Goal: Information Seeking & Learning: Learn about a topic

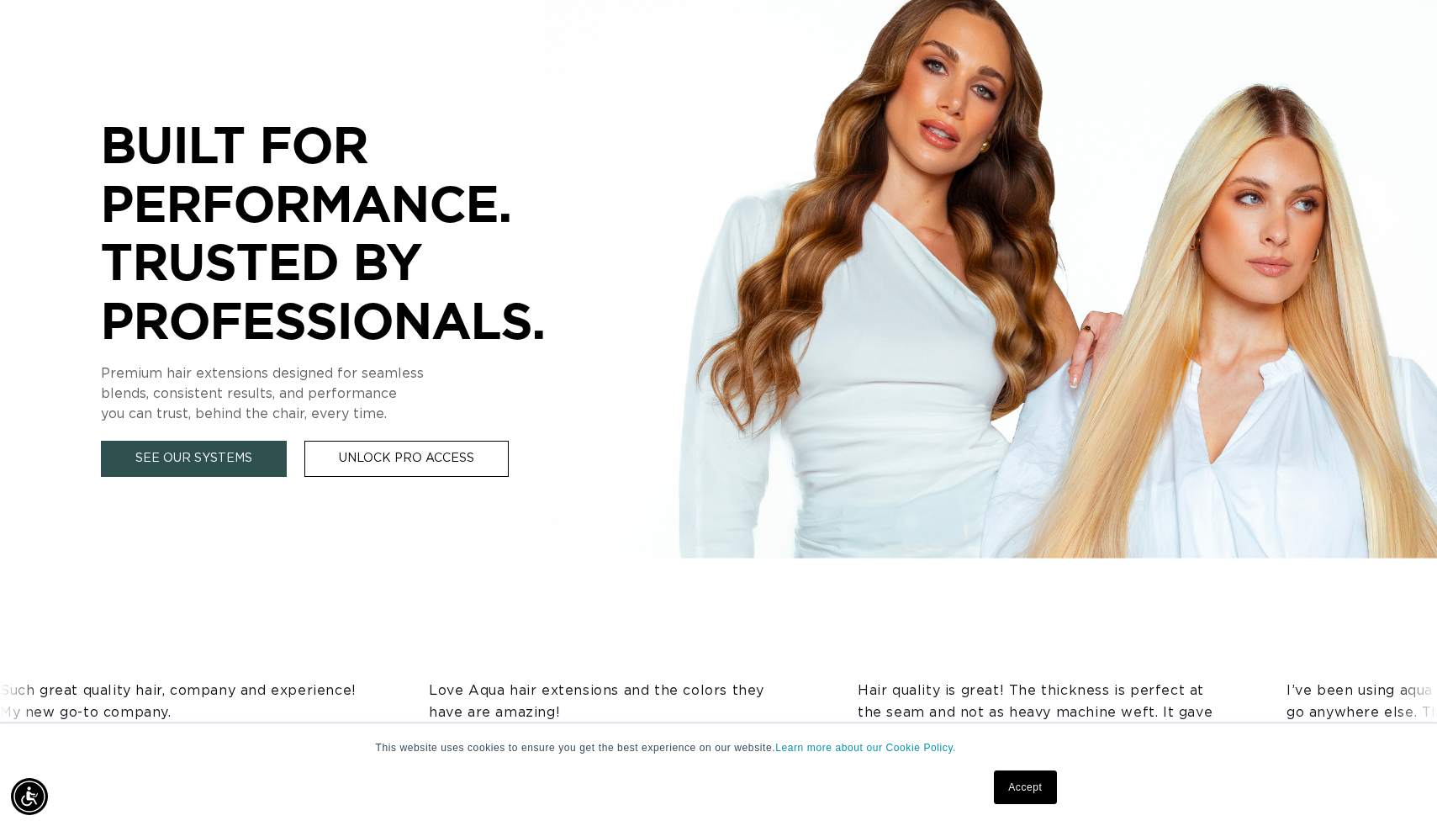
scroll to position [0, 1318]
click at [178, 466] on link "See Our Systems" at bounding box center [194, 459] width 186 height 36
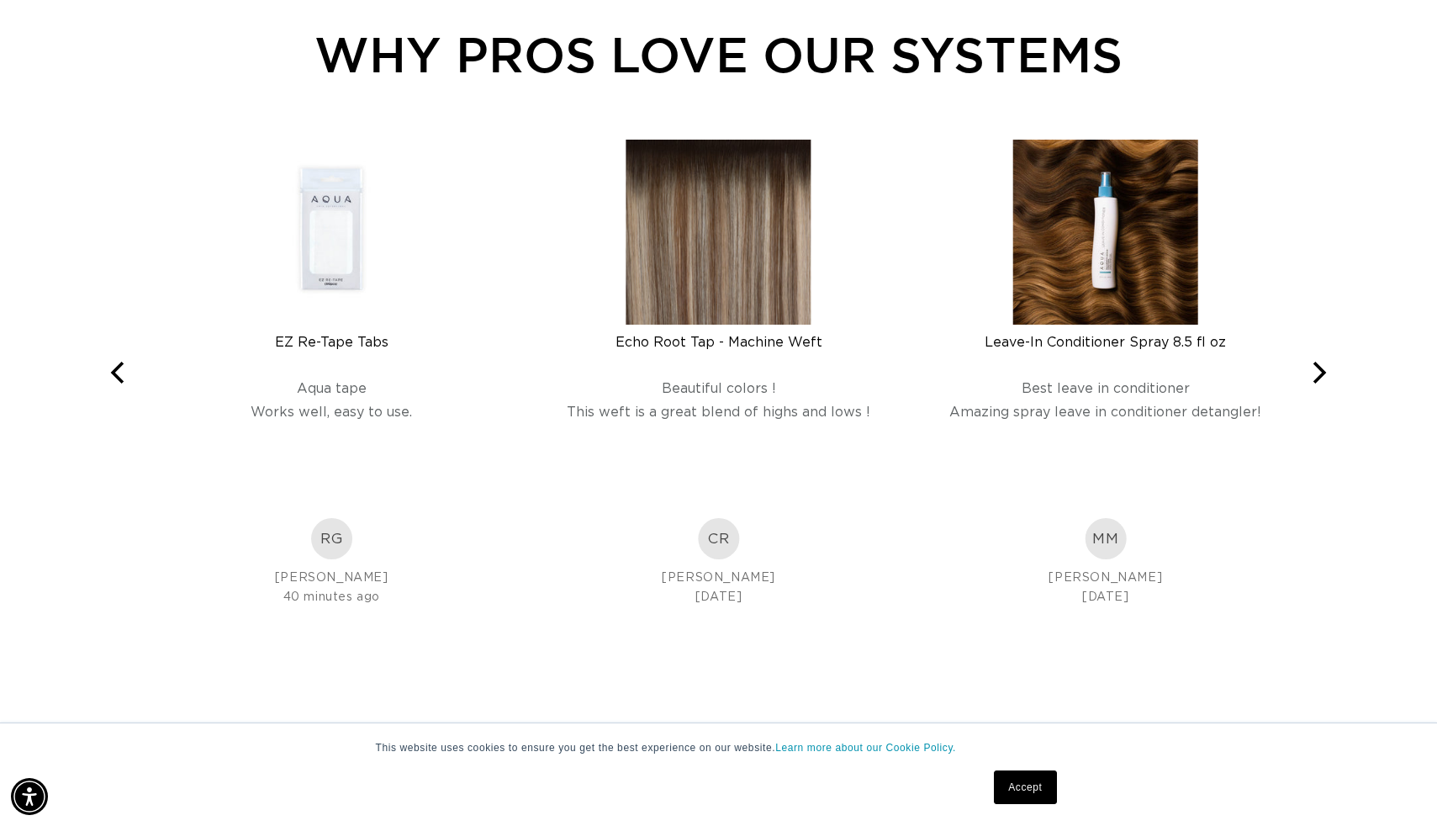
scroll to position [0, 2635]
click at [1318, 376] on icon "Next" at bounding box center [1318, 373] width 22 height 22
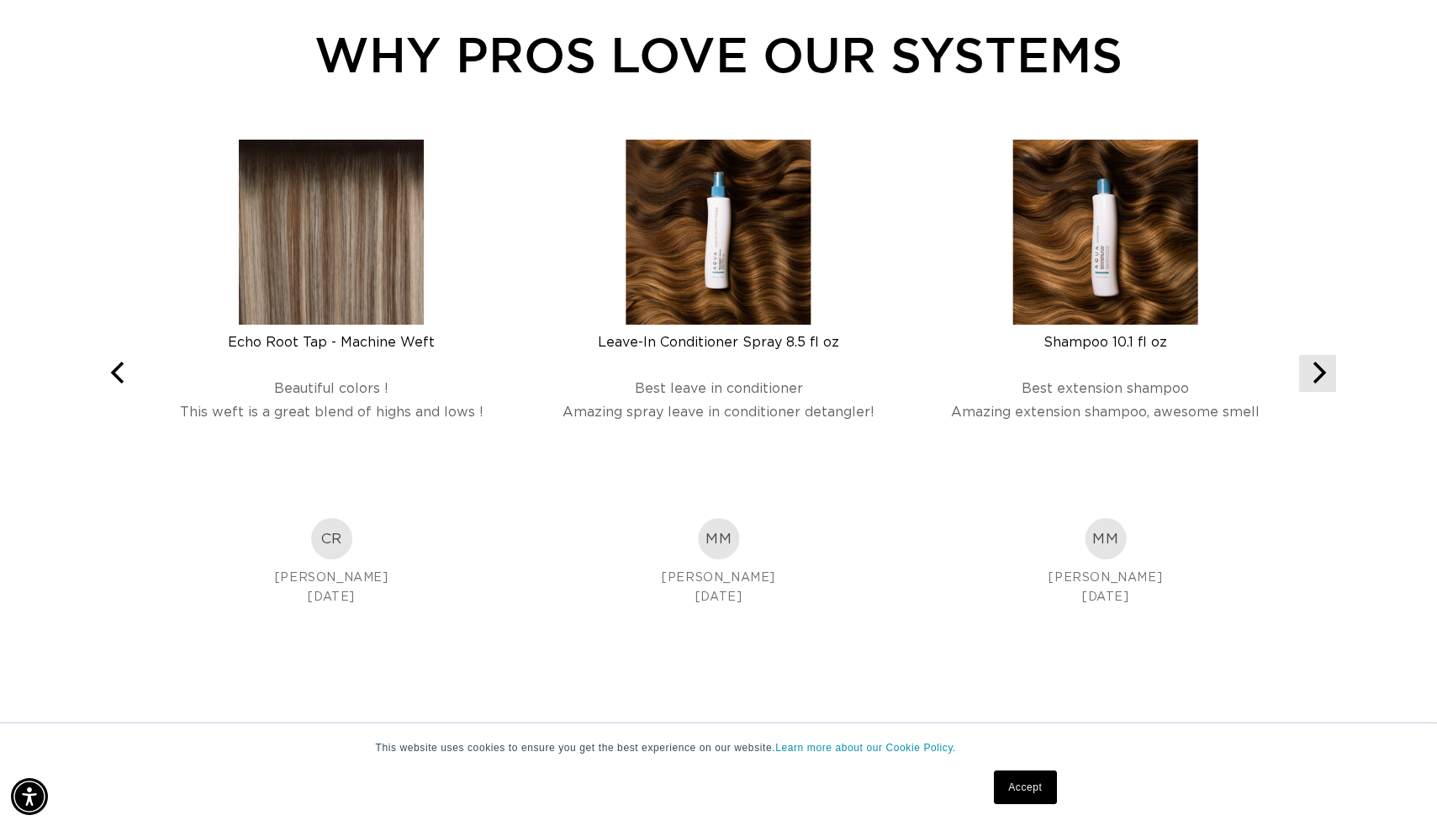
scroll to position [0, 0]
click at [1318, 376] on icon "Next" at bounding box center [1318, 373] width 22 height 22
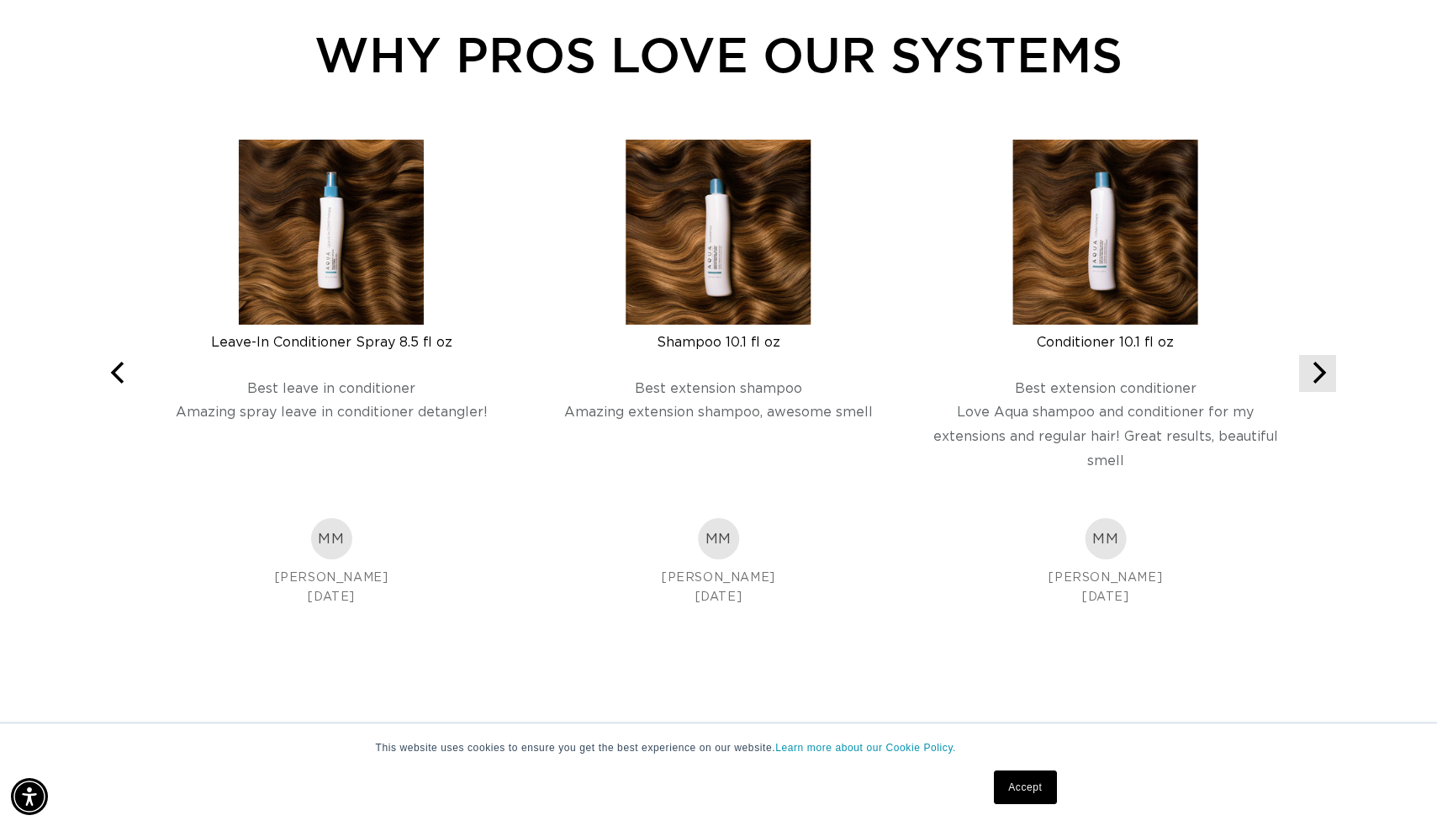
click at [1318, 376] on icon "Next" at bounding box center [1318, 373] width 22 height 22
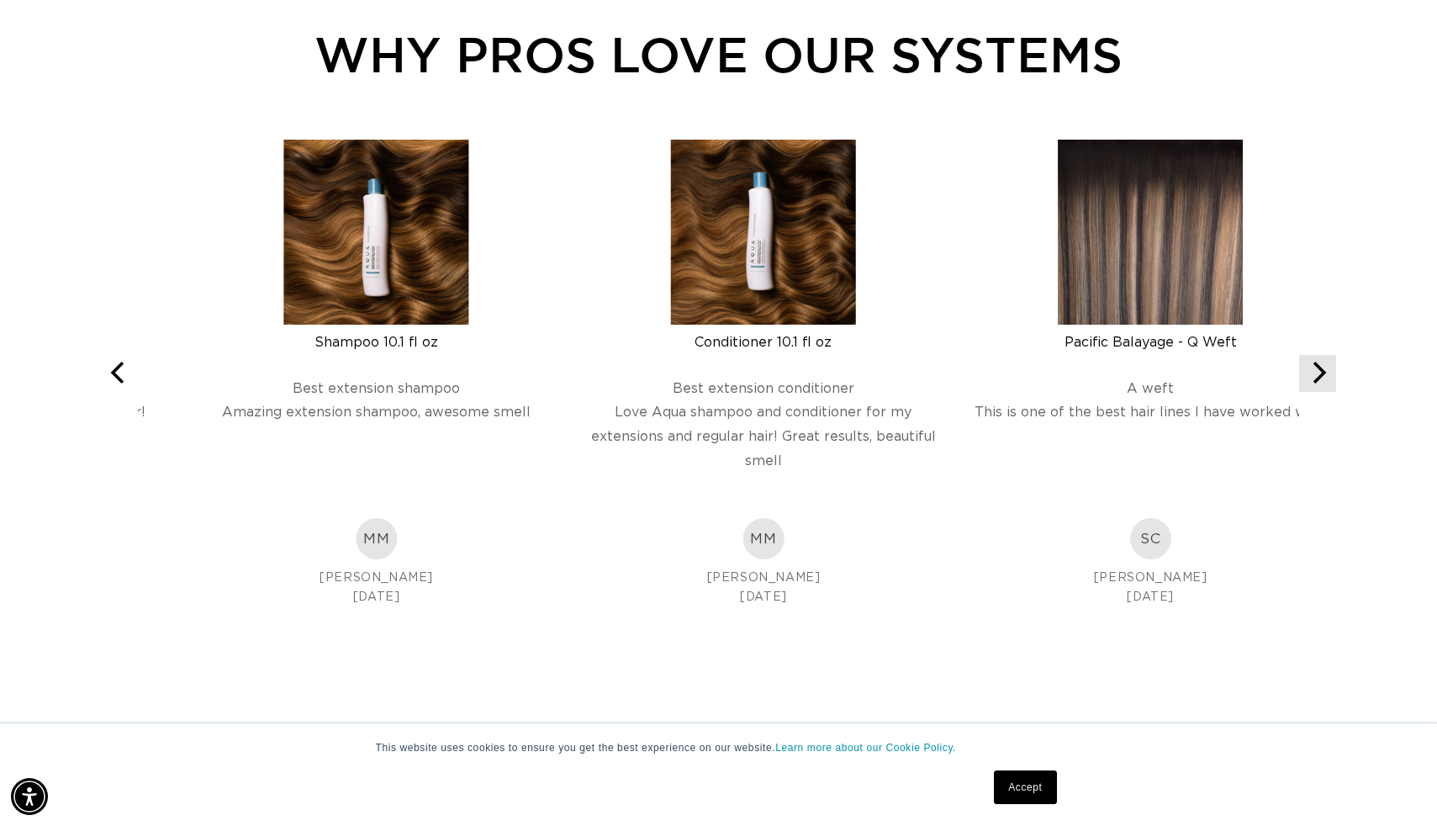
scroll to position [0, 1318]
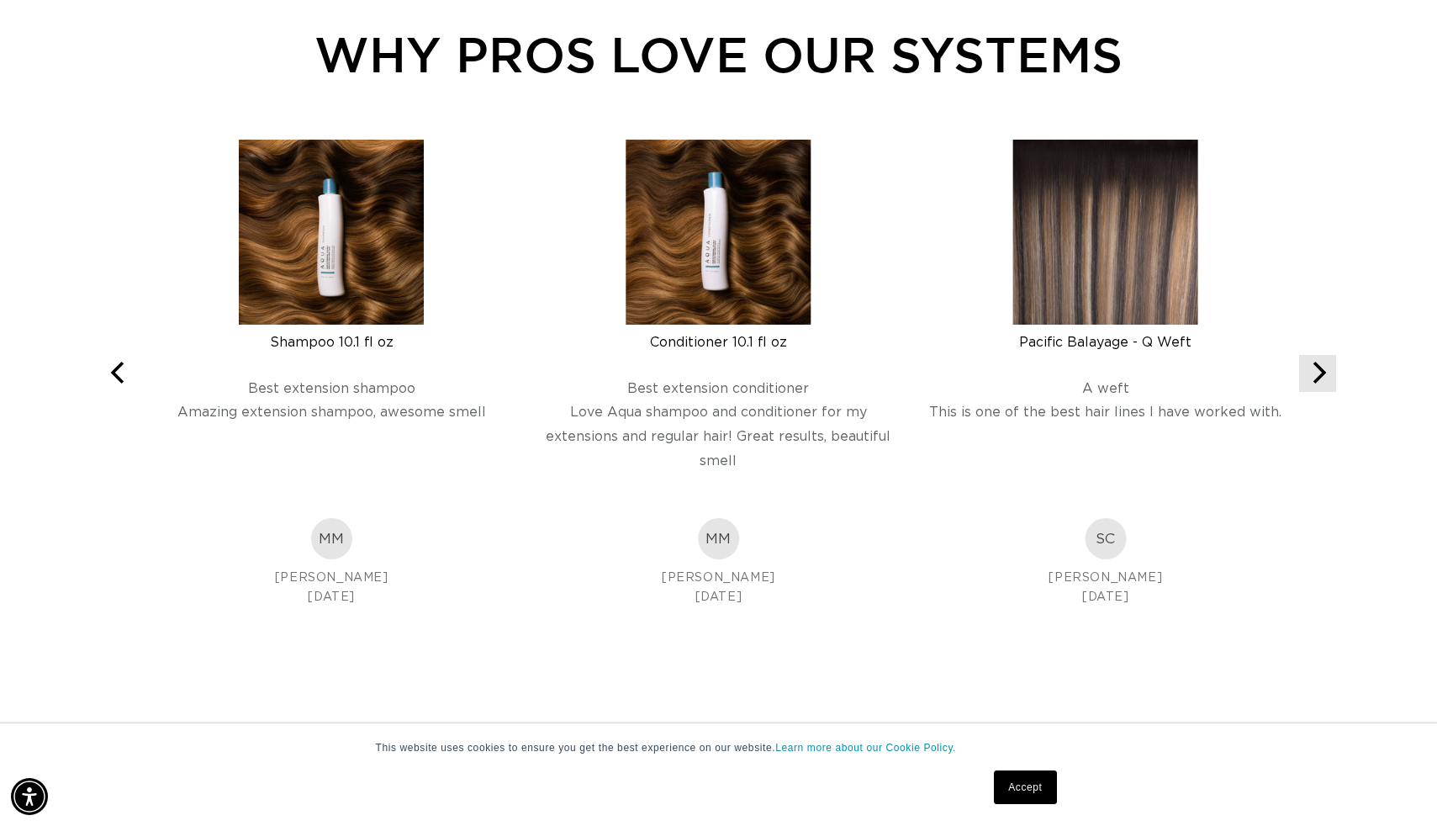
click at [1318, 376] on icon "Next" at bounding box center [1318, 373] width 22 height 22
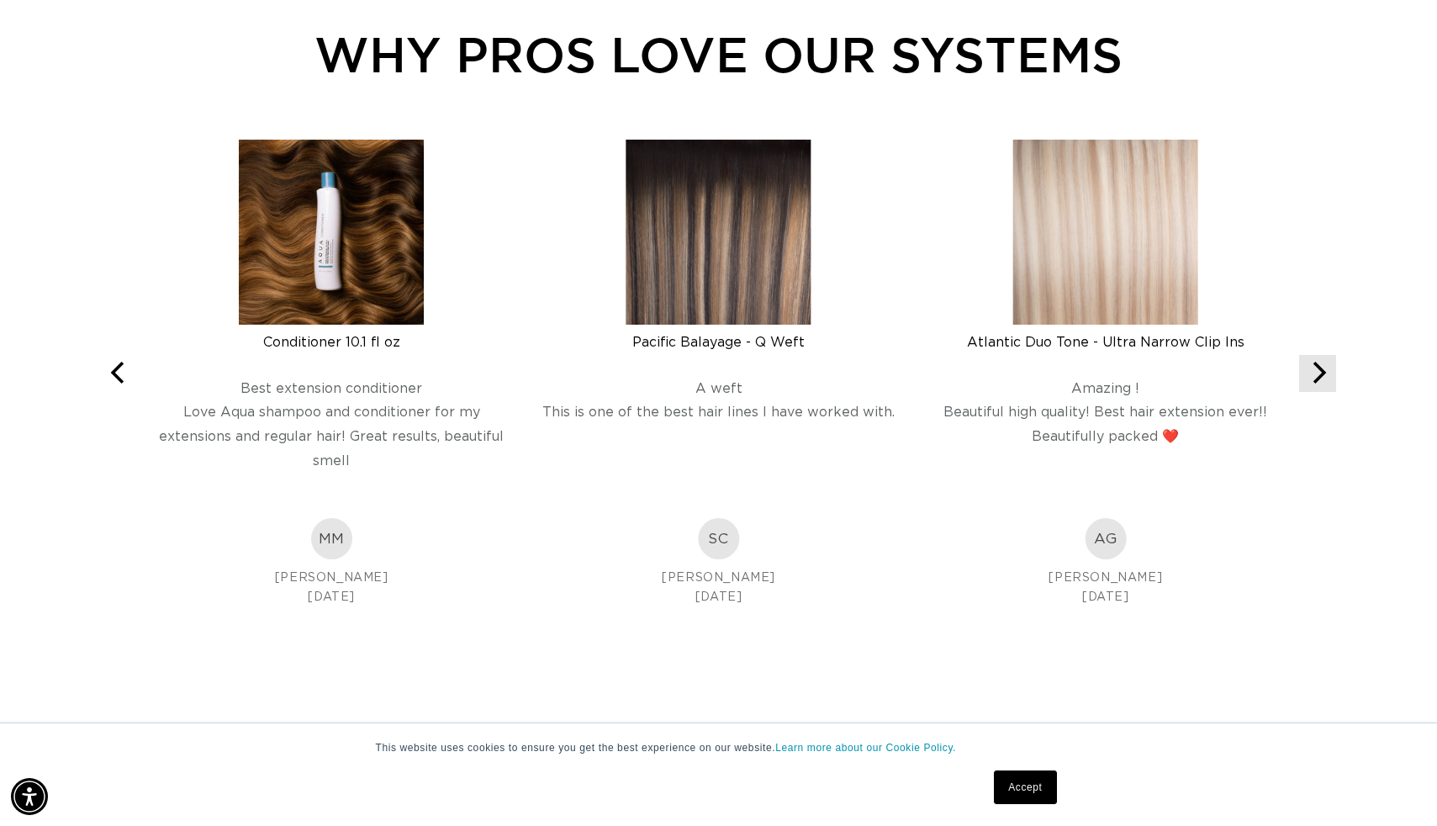
scroll to position [0, 2635]
click at [1318, 376] on icon "Next" at bounding box center [1318, 373] width 22 height 22
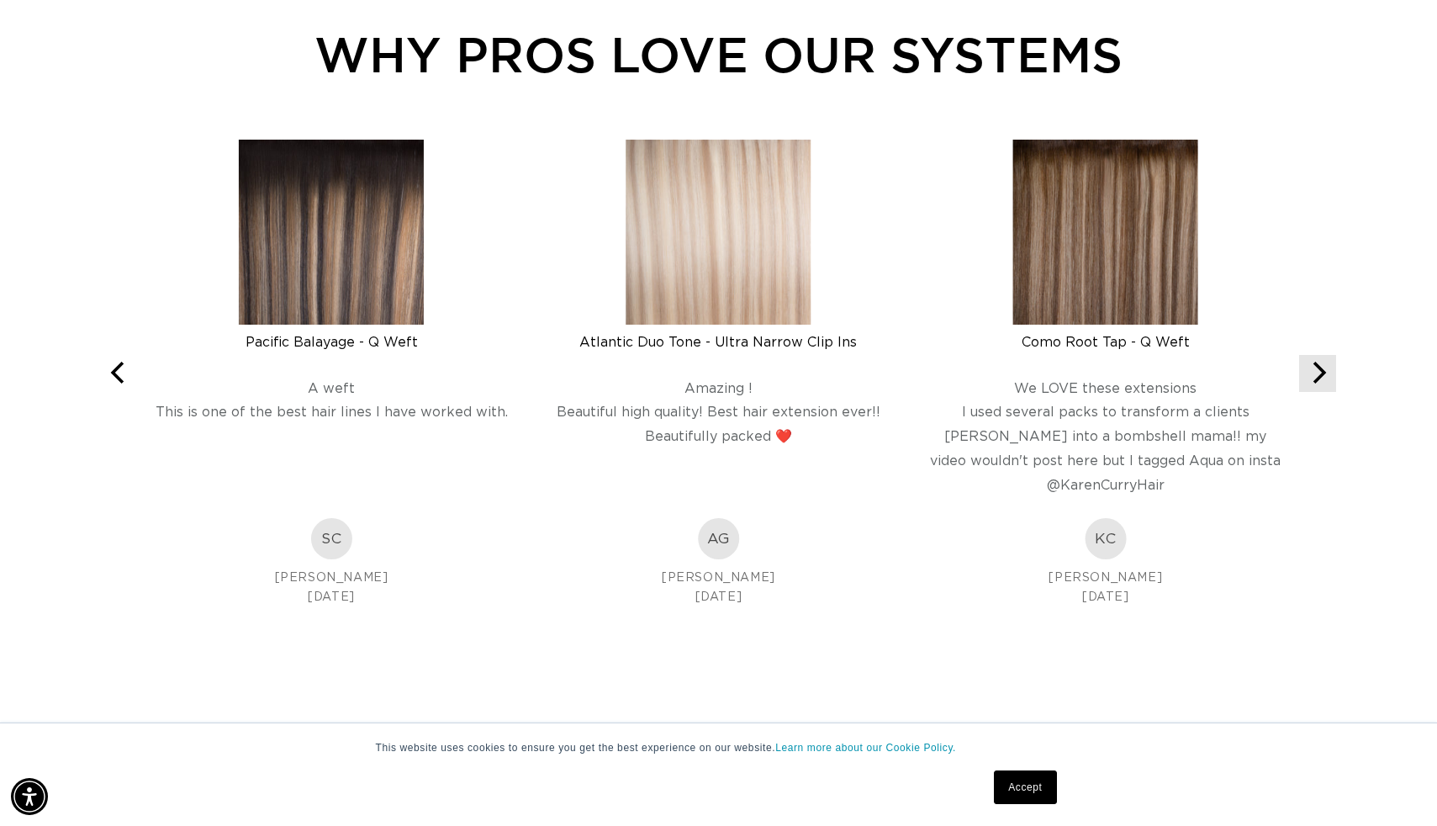
scroll to position [0, 1318]
click at [1318, 376] on icon "Next" at bounding box center [1318, 373] width 22 height 22
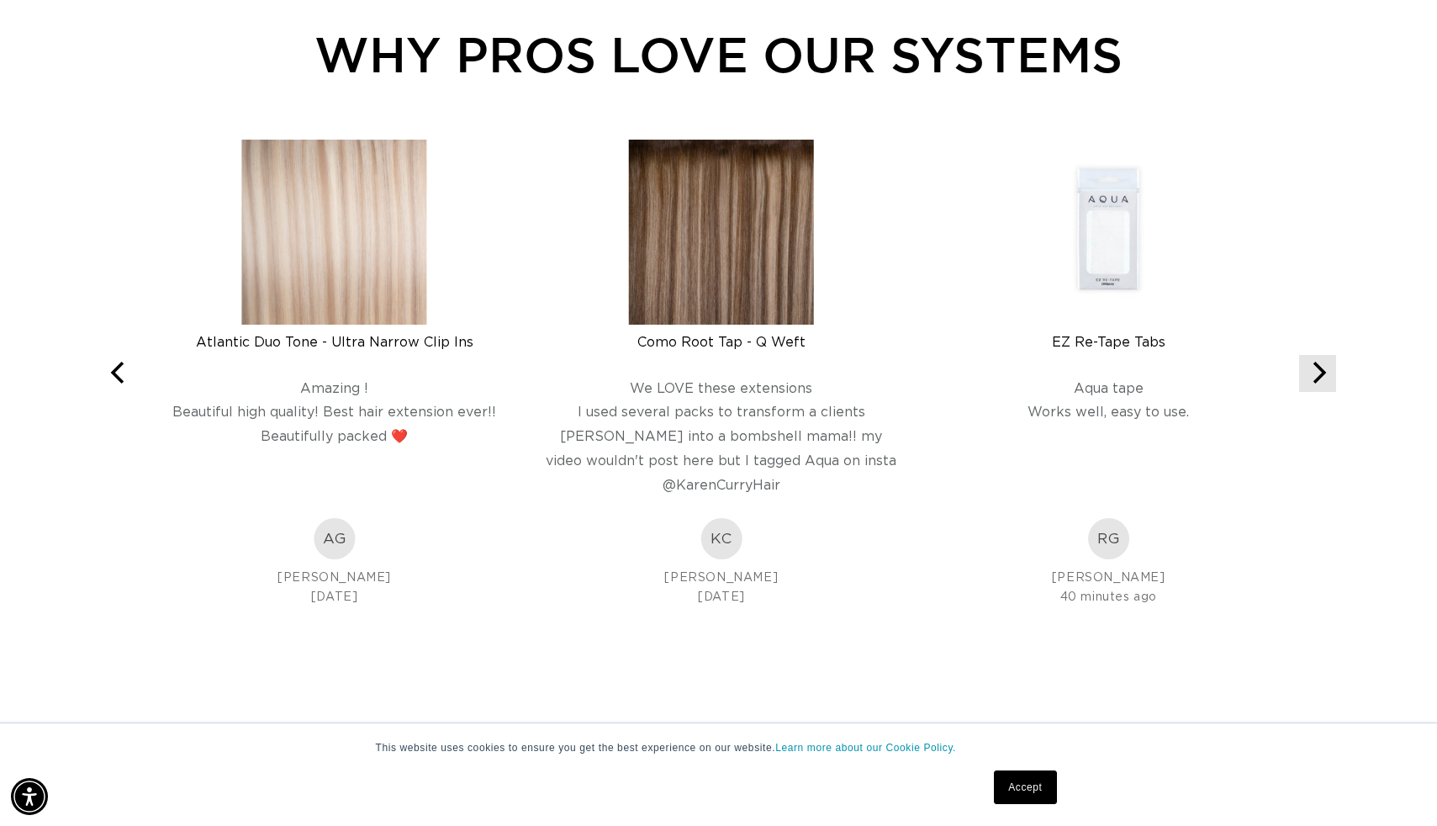
click at [1318, 376] on icon "Next" at bounding box center [1318, 373] width 22 height 22
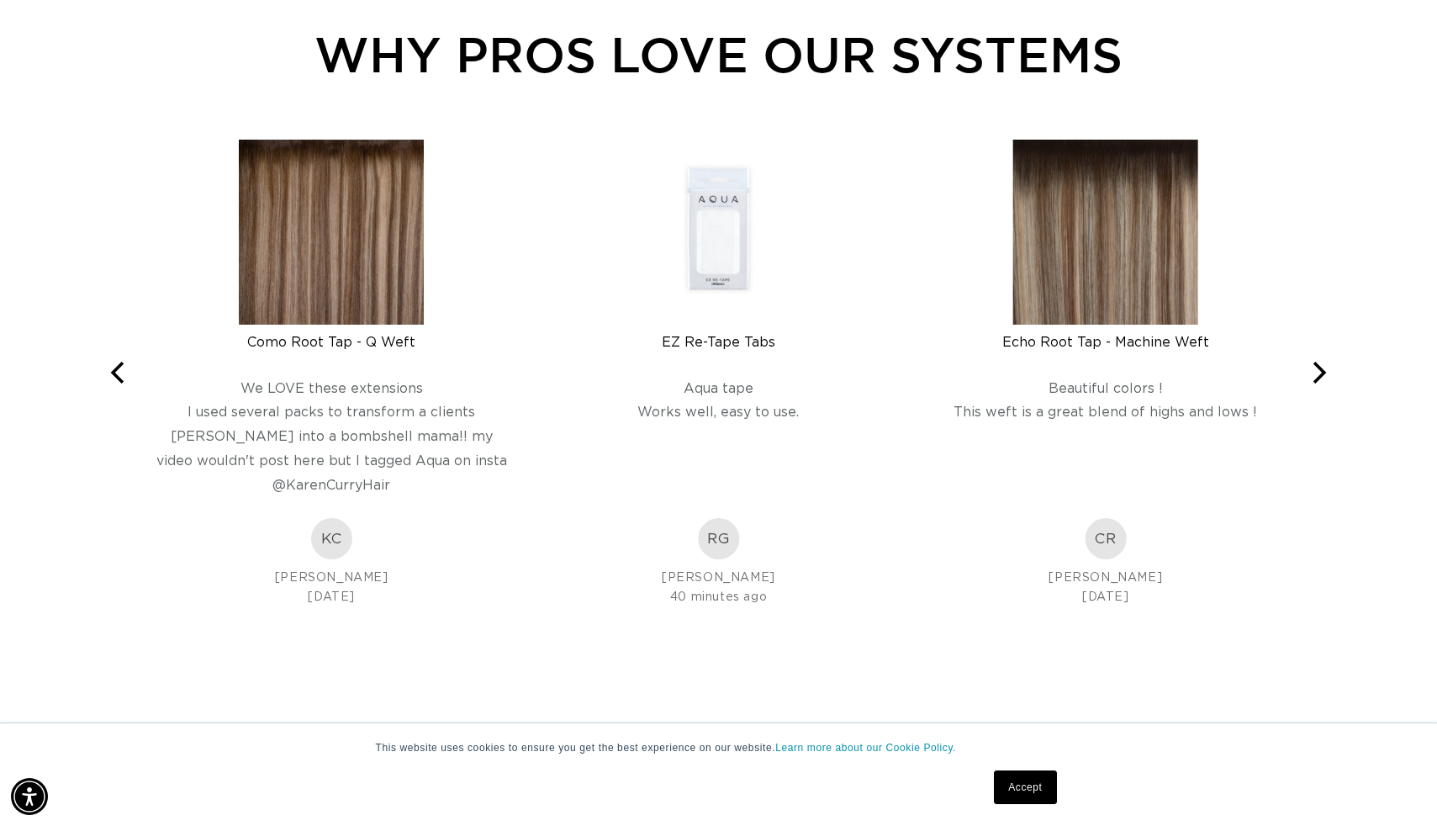
scroll to position [0, 2635]
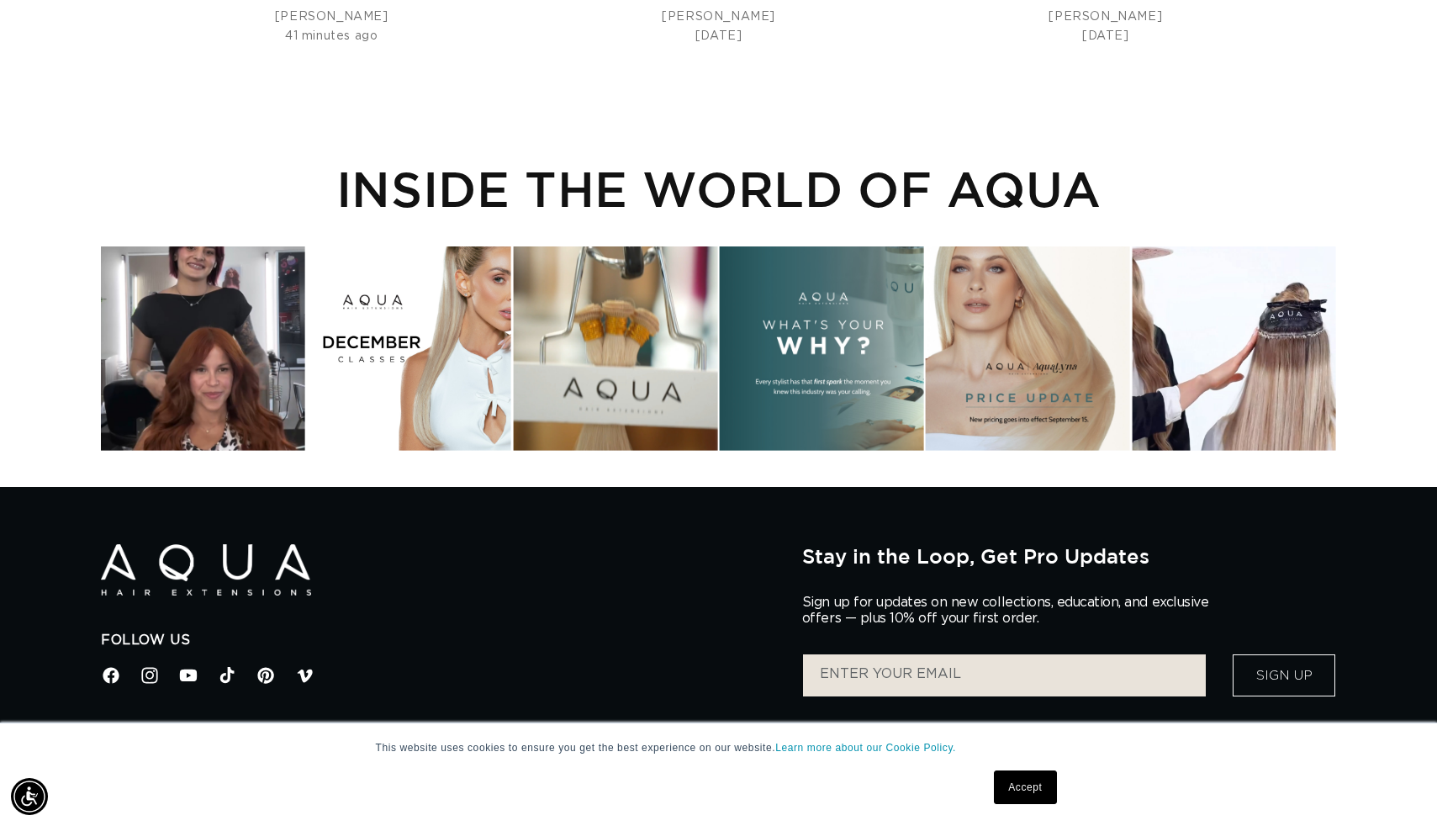
scroll to position [0, 1318]
click at [1228, 345] on div "Instagram post opens in a popup" at bounding box center [1234, 348] width 204 height 204
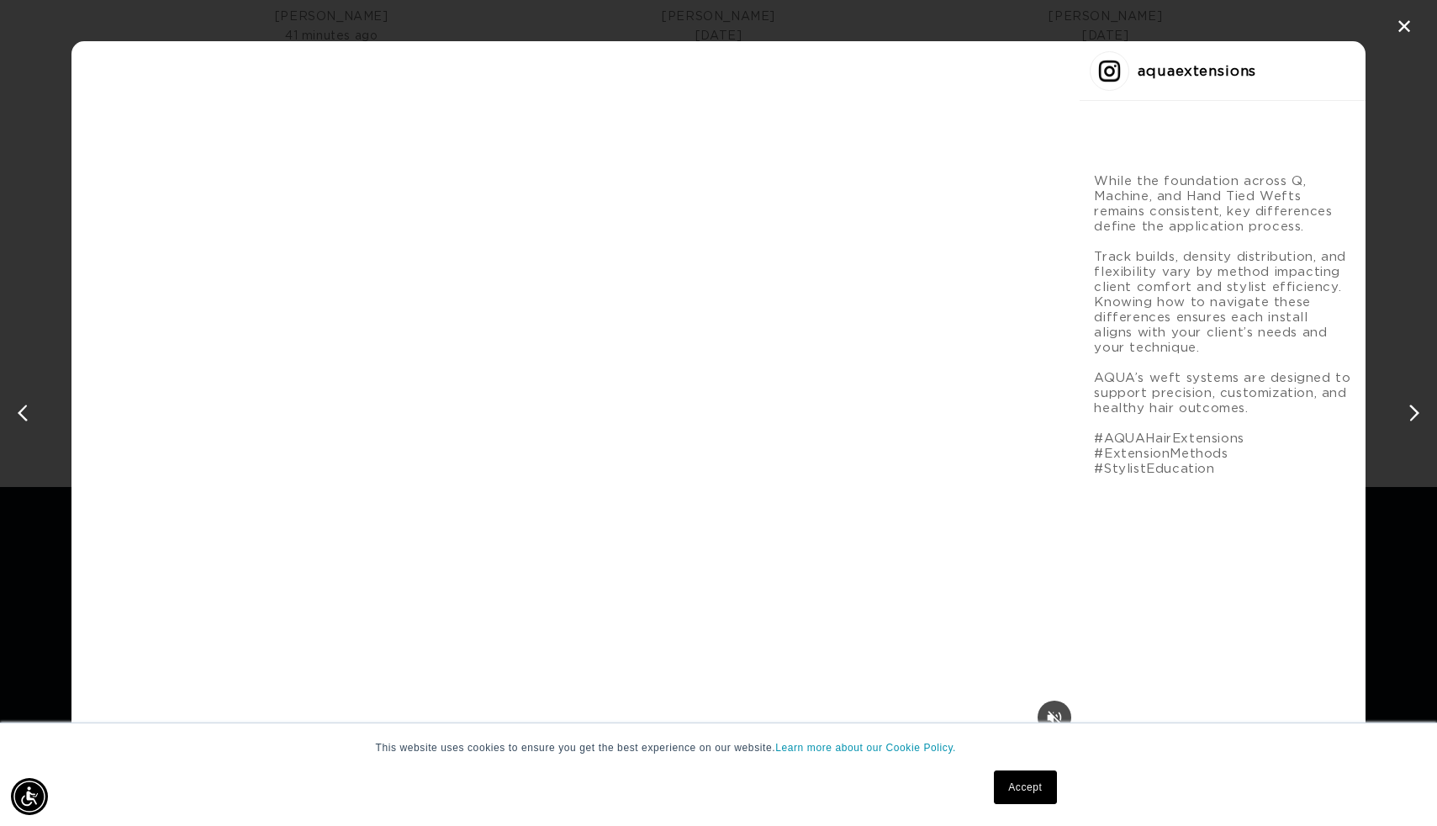
scroll to position [0, 0]
click at [1038, 711] on div "Mute" at bounding box center [1055, 717] width 34 height 34
click at [1008, 785] on link "Accept" at bounding box center [1025, 787] width 62 height 34
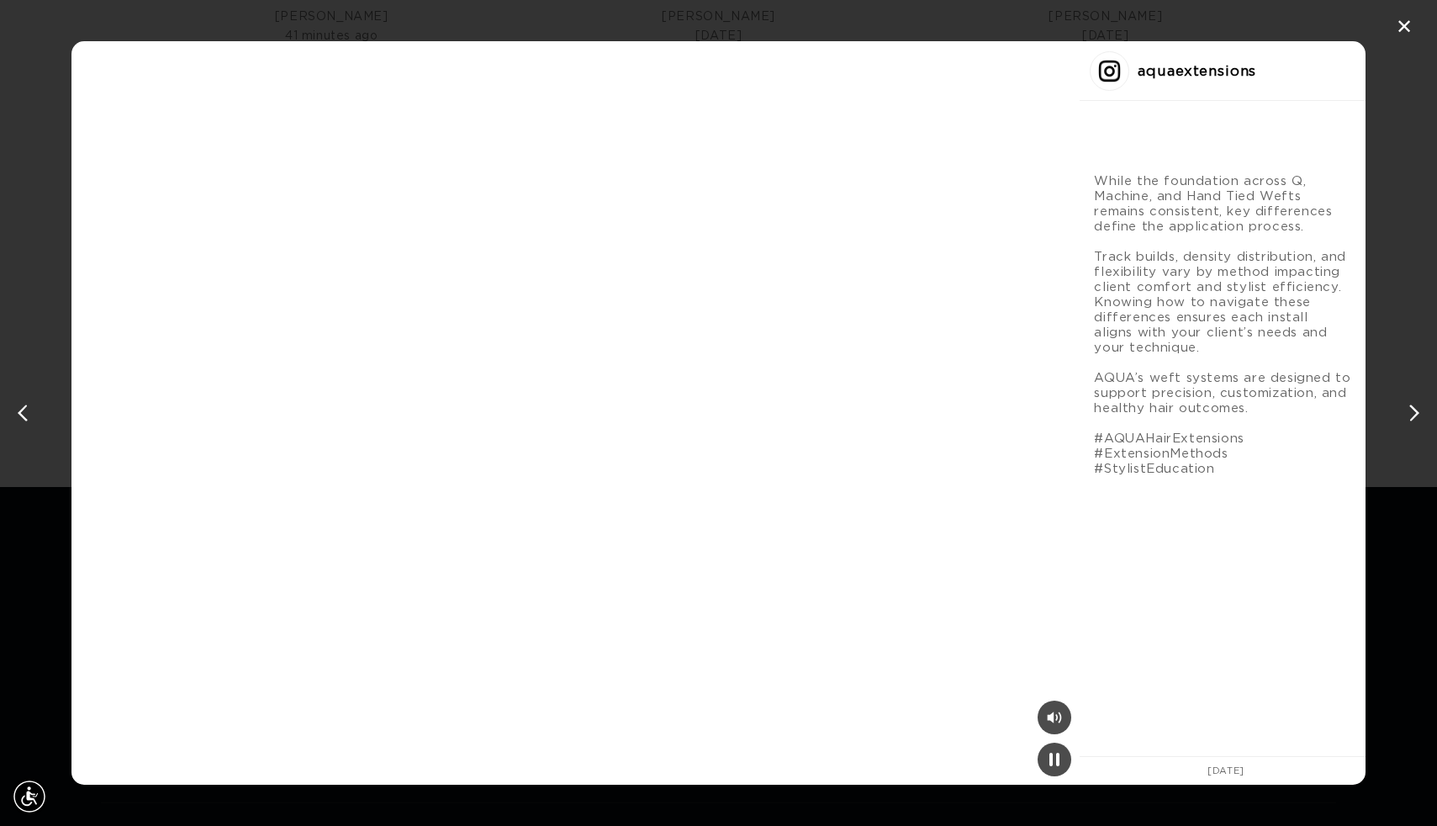
scroll to position [0, 2635]
click at [494, 497] on video "Instagram post #6 details" at bounding box center [575, 412] width 1008 height 743
click at [1038, 763] on div "Instagram post #6 details" at bounding box center [1055, 759] width 34 height 34
drag, startPoint x: 703, startPoint y: 758, endPoint x: 692, endPoint y: 754, distance: 11.4
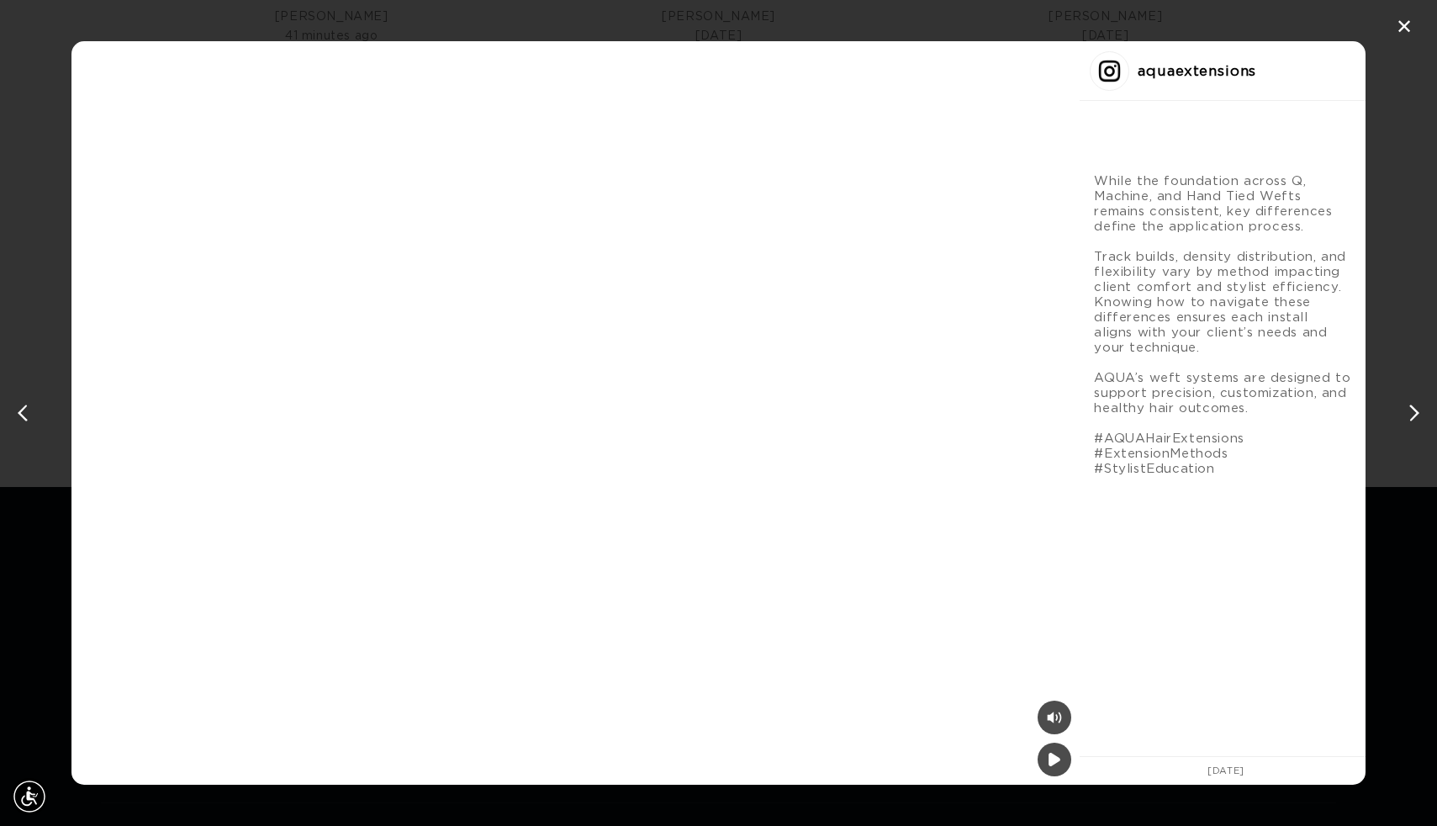
click at [1038, 758] on div "Pause" at bounding box center [1055, 759] width 34 height 34
click at [1409, 24] on div "✕" at bounding box center [1404, 26] width 25 height 25
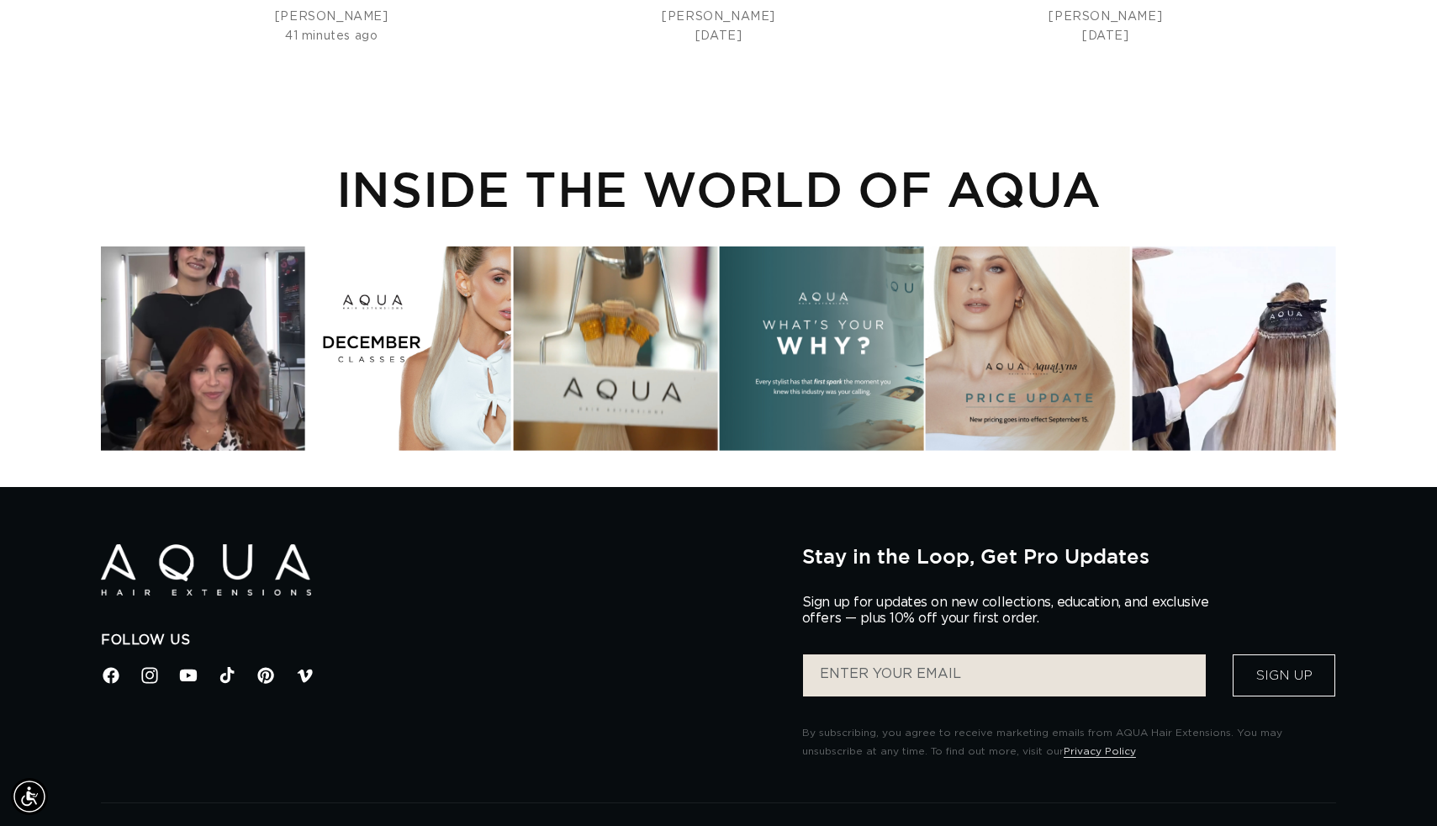
scroll to position [0, 2635]
click at [1186, 413] on div "Instagram post opens in a popup" at bounding box center [1234, 348] width 204 height 204
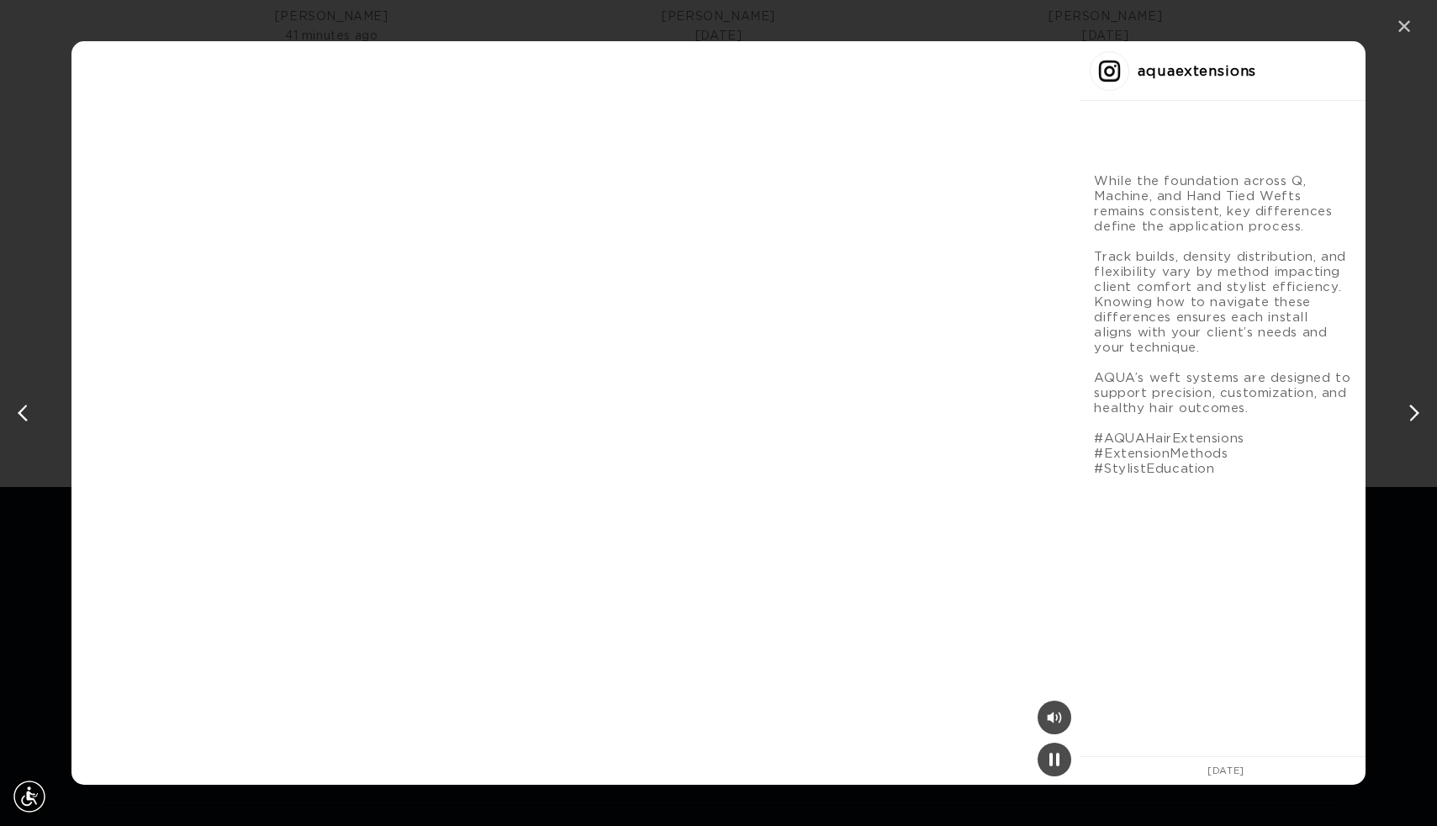
scroll to position [0, 1318]
click at [1405, 24] on div "✕" at bounding box center [1404, 26] width 25 height 25
